Goal: Task Accomplishment & Management: Manage account settings

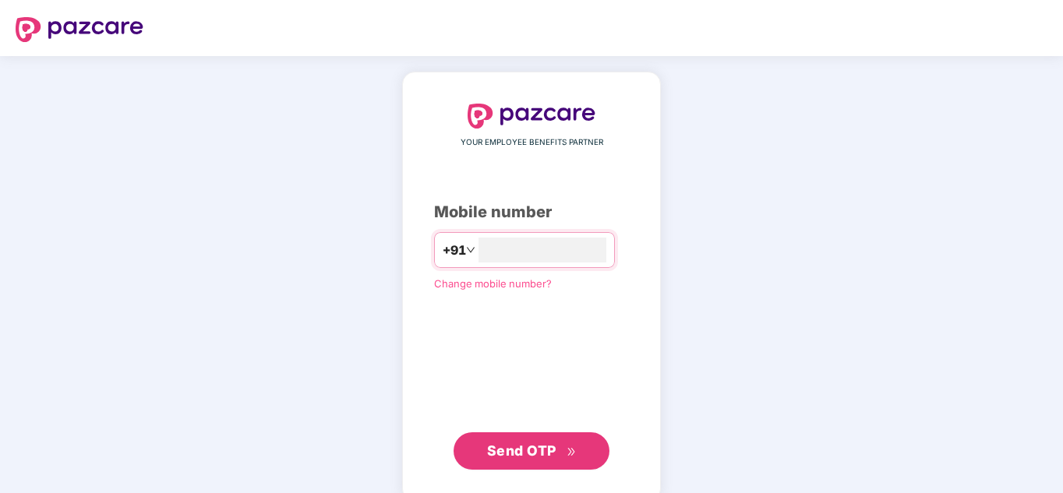
type input "**********"
click at [496, 454] on span "Send OTP" at bounding box center [521, 451] width 69 height 16
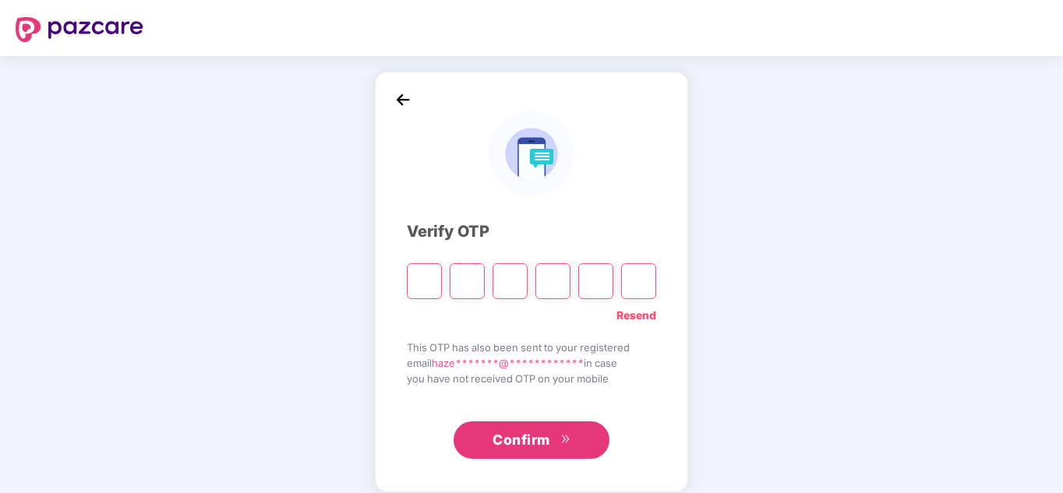
paste input "*"
type input "*"
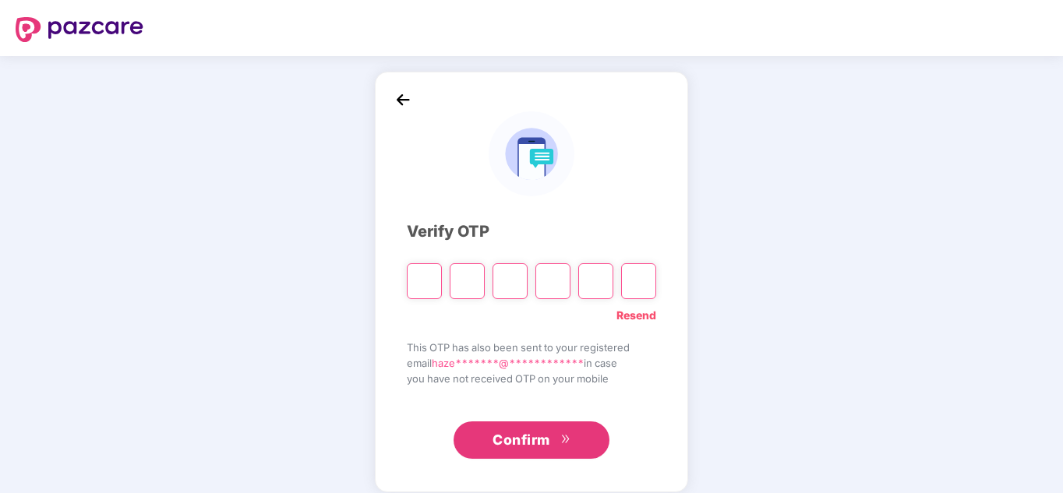
type input "*"
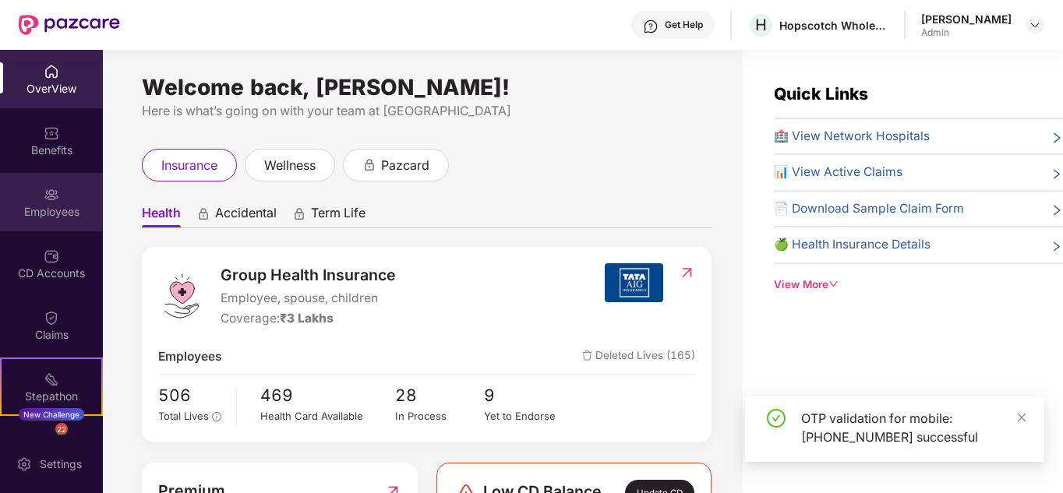
click at [67, 221] on div "Employees" at bounding box center [51, 202] width 103 height 58
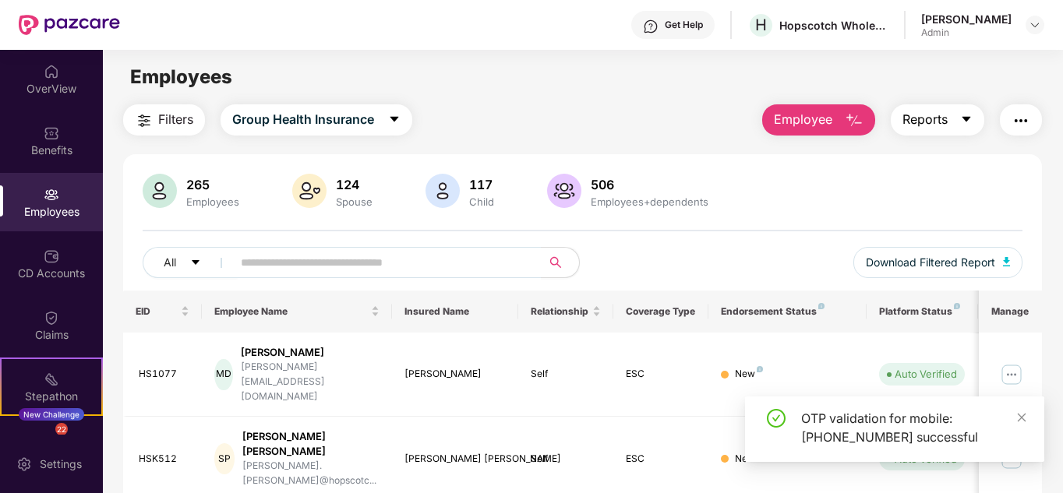
click at [968, 121] on icon "caret-down" at bounding box center [967, 119] width 9 height 5
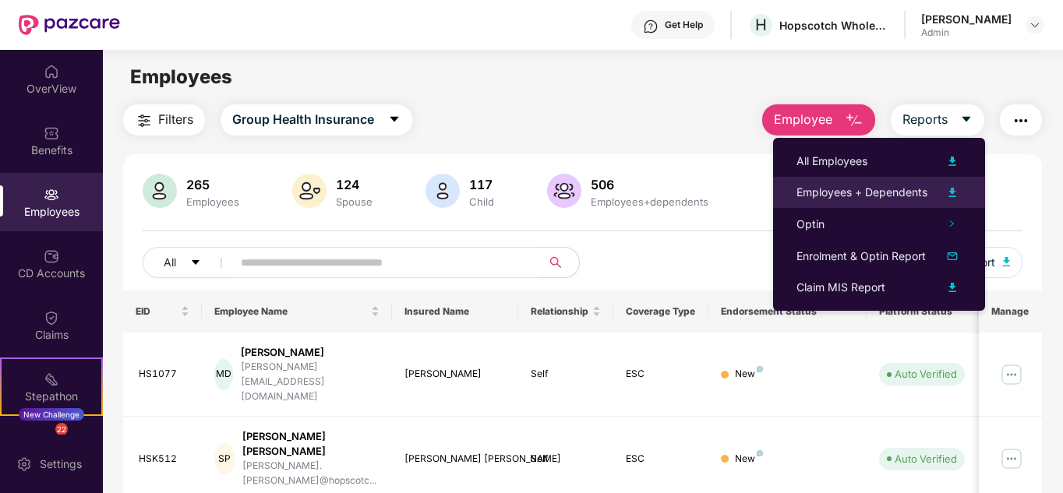
click at [848, 192] on div "Employees + Dependents" at bounding box center [862, 192] width 131 height 17
